Goal: Task Accomplishment & Management: Use online tool/utility

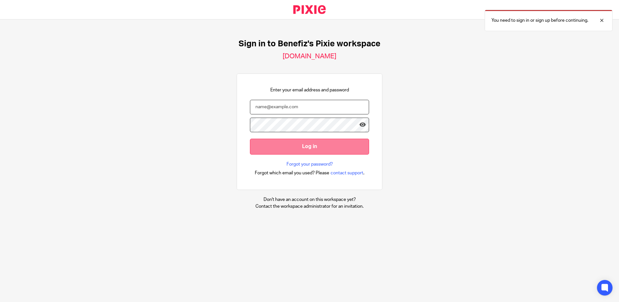
type input "charlotte.jones2@towergate.co.uk"
click at [307, 150] on input "Log in" at bounding box center [309, 147] width 119 height 16
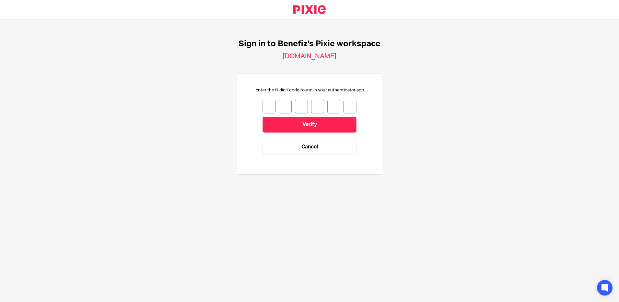
click at [262, 106] on input "number" at bounding box center [268, 107] width 13 height 14
type input "2"
type input "5"
type input "8"
type input "2"
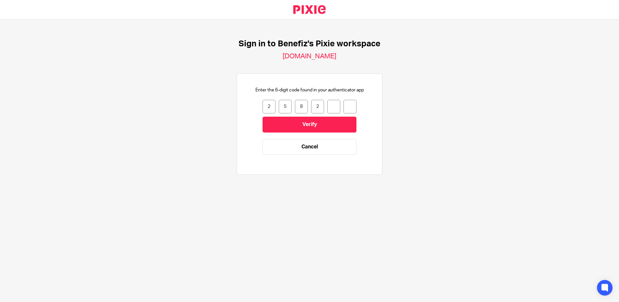
type input "5"
type input "1"
click at [297, 125] on input "Verify" at bounding box center [309, 124] width 94 height 16
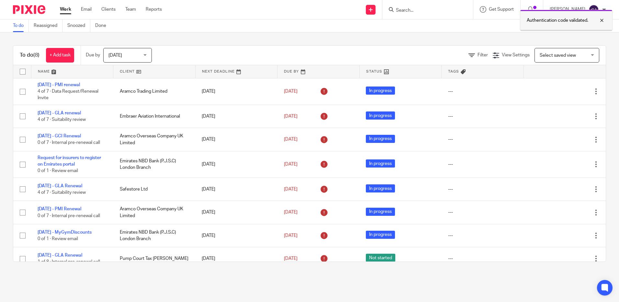
click at [602, 19] on div at bounding box center [596, 21] width 17 height 8
click at [458, 12] on form at bounding box center [429, 10] width 69 height 8
click at [437, 11] on input "Search" at bounding box center [424, 11] width 58 height 6
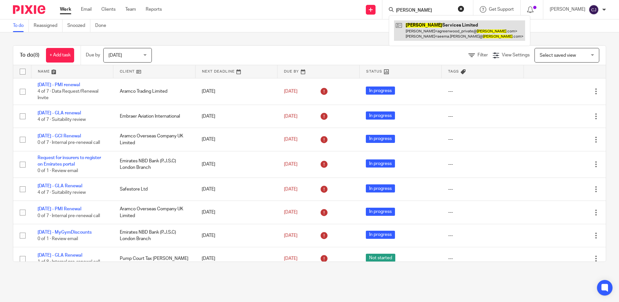
type input "wogen"
click at [446, 34] on link at bounding box center [459, 30] width 131 height 20
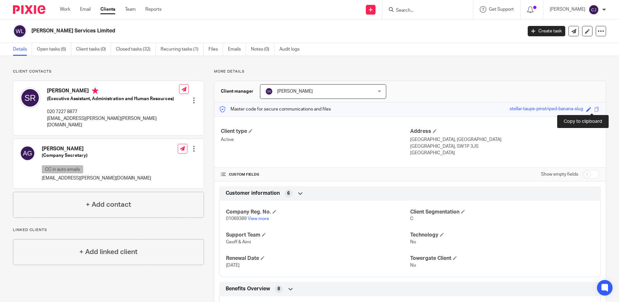
click at [594, 109] on span at bounding box center [596, 109] width 5 height 5
drag, startPoint x: 413, startPoint y: 9, endPoint x: 413, endPoint y: 14, distance: 4.5
click at [413, 9] on input "Search" at bounding box center [424, 11] width 58 height 6
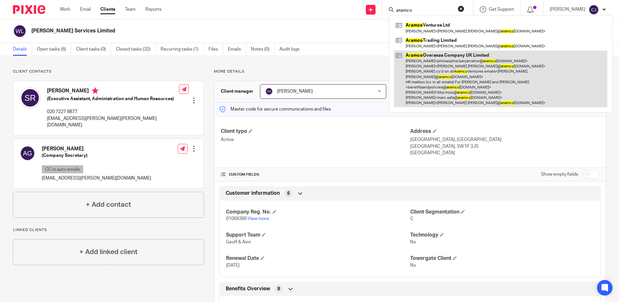
type input "aramco"
click at [415, 74] on link at bounding box center [500, 78] width 213 height 57
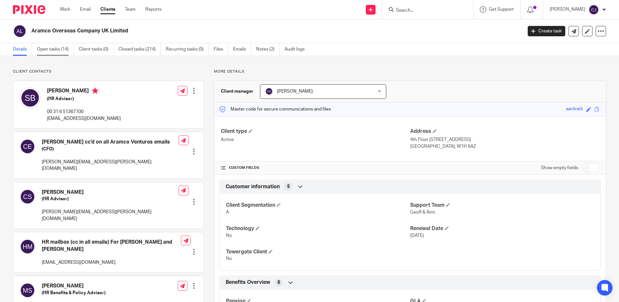
click at [56, 49] on link "Open tasks (14)" at bounding box center [55, 49] width 37 height 13
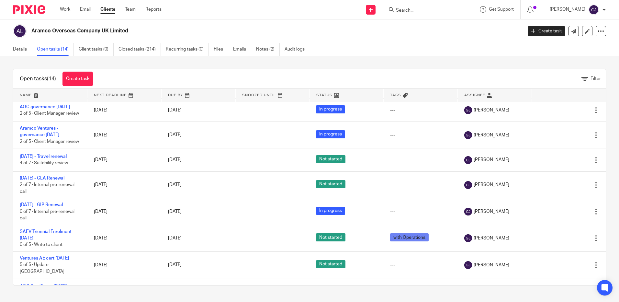
scroll to position [162, 0]
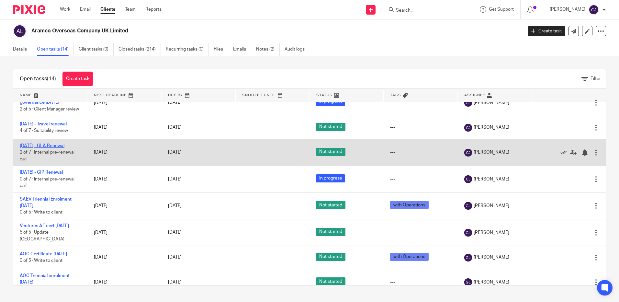
click at [54, 148] on link "1/8/25 - GLA Renewal" at bounding box center [42, 145] width 45 height 5
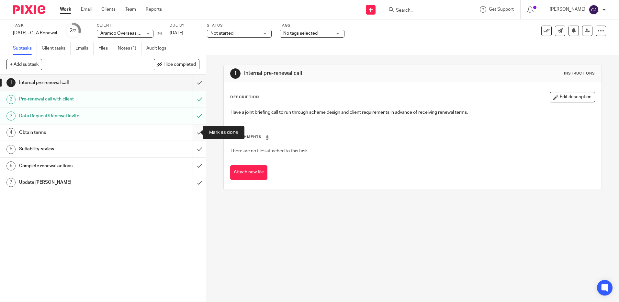
click at [195, 131] on input "submit" at bounding box center [103, 132] width 206 height 16
click at [57, 50] on link "Client tasks" at bounding box center [56, 48] width 29 height 13
click at [131, 44] on link "Notes (1)" at bounding box center [130, 48] width 24 height 13
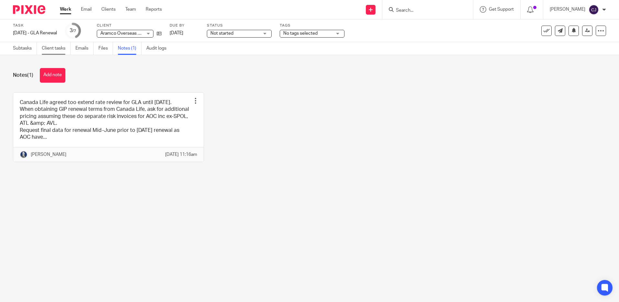
click at [65, 49] on link "Client tasks" at bounding box center [56, 48] width 29 height 13
click at [80, 44] on link "Emails" at bounding box center [84, 48] width 18 height 13
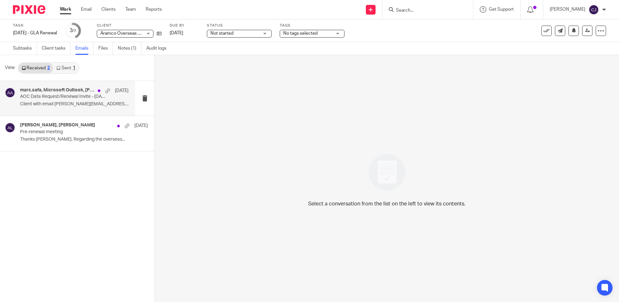
click at [70, 102] on p "Client with email [PERSON_NAME][EMAIL_ADDRESS][DOMAIN_NAME]..." at bounding box center [74, 104] width 108 height 6
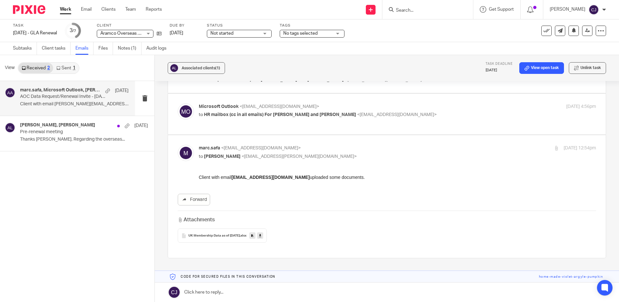
scroll to position [109, 0]
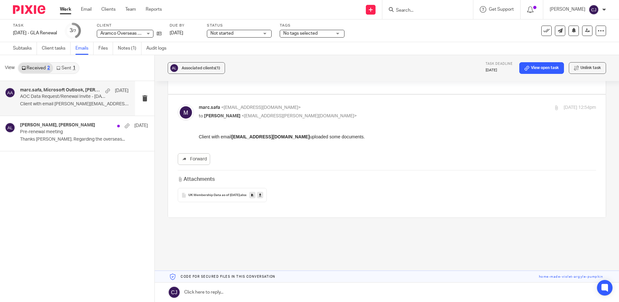
click at [236, 197] on span "UK Membership Data as of May 2025" at bounding box center [213, 195] width 51 height 4
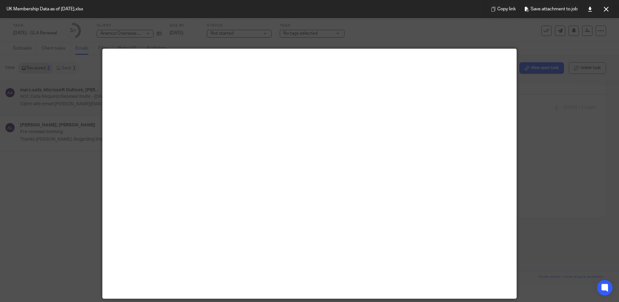
click at [528, 60] on div at bounding box center [309, 151] width 619 height 302
click at [591, 7] on icon at bounding box center [589, 9] width 5 height 5
click at [427, 13] on div "UK Membership Data as of May 2025.xlsx Copy link Save attachment to job" at bounding box center [309, 9] width 619 height 18
click at [602, 8] on button at bounding box center [605, 9] width 13 height 13
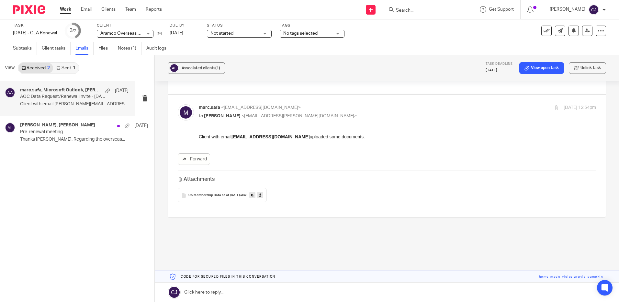
click at [412, 11] on input "Search" at bounding box center [424, 11] width 58 height 6
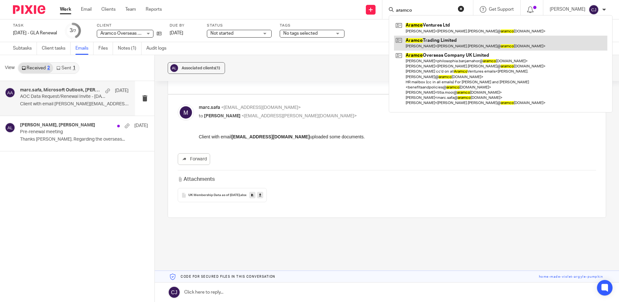
type input "aramco"
click at [440, 36] on link at bounding box center [500, 43] width 213 height 15
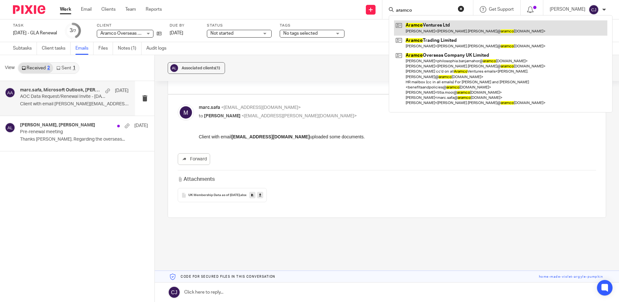
click at [439, 25] on link at bounding box center [500, 27] width 213 height 15
click at [442, 28] on link at bounding box center [500, 27] width 213 height 15
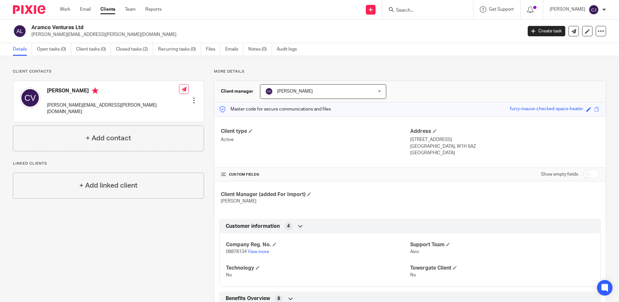
click at [588, 107] on div "Save furry-mauve-checked-space-heater" at bounding box center [555, 108] width 91 height 7
click at [594, 109] on span at bounding box center [596, 109] width 5 height 5
